Goal: Task Accomplishment & Management: Use online tool/utility

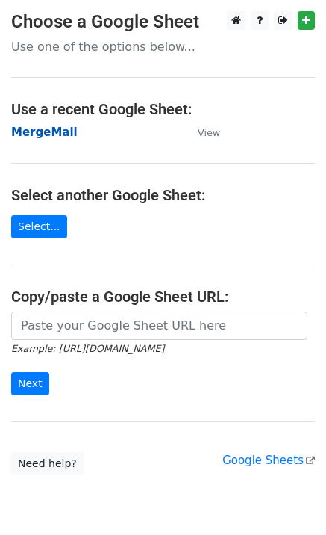
click at [50, 137] on strong "MergeMail" at bounding box center [44, 131] width 66 height 13
click at [52, 137] on strong "MergeMail" at bounding box center [44, 131] width 66 height 13
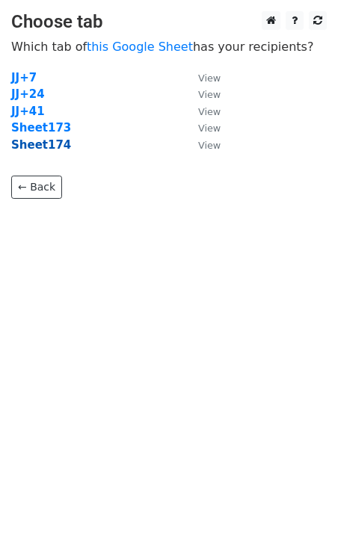
click at [55, 145] on strong "Sheet174" at bounding box center [41, 144] width 60 height 13
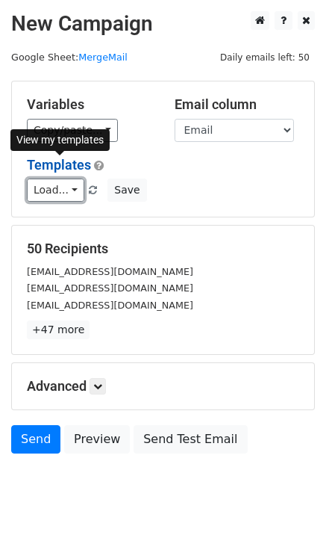
click at [42, 185] on link "Load..." at bounding box center [56, 189] width 58 height 23
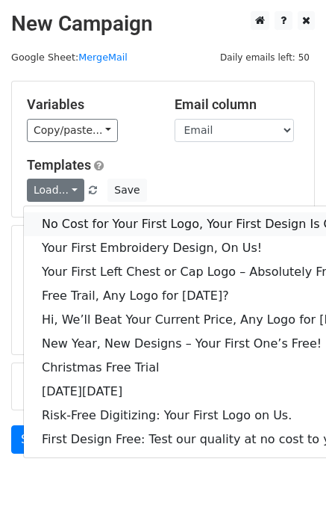
click at [75, 216] on link "No Cost for Your First Logo, Your First Design Is On Us!" at bounding box center [204, 224] width 361 height 24
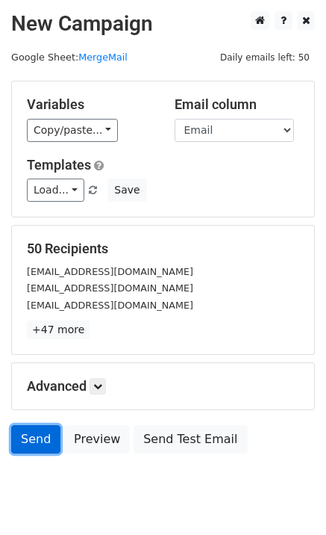
click at [43, 447] on link "Send" at bounding box center [35, 439] width 49 height 28
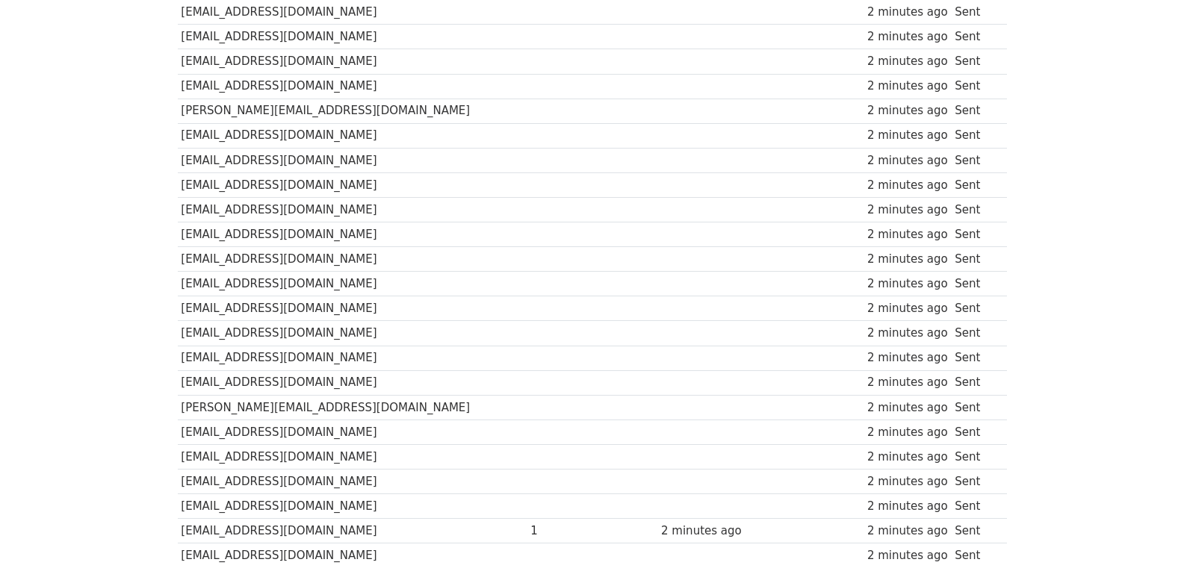
scroll to position [1040, 0]
